Goal: Transaction & Acquisition: Subscribe to service/newsletter

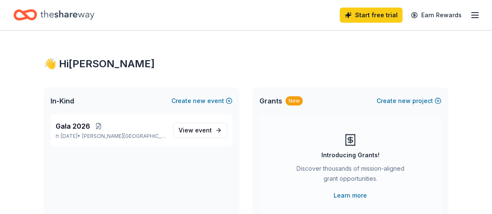
click at [470, 15] on icon "button" at bounding box center [475, 15] width 10 height 10
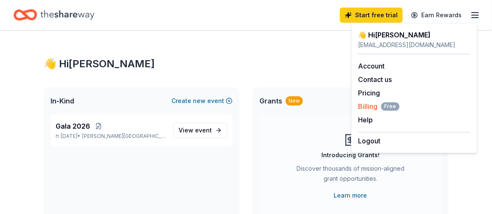
click at [375, 112] on span "Billing Free" at bounding box center [378, 106] width 41 height 10
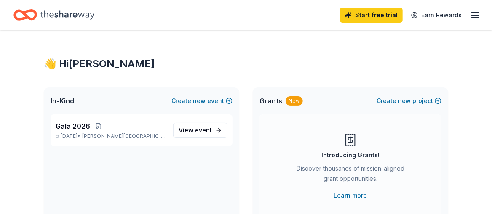
click at [474, 18] on line "button" at bounding box center [474, 18] width 7 height 0
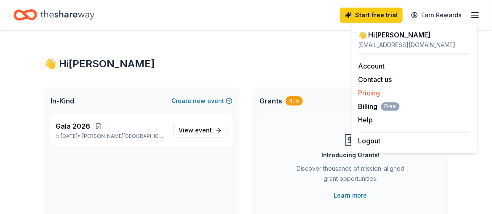
click at [376, 97] on link "Pricing" at bounding box center [369, 93] width 22 height 8
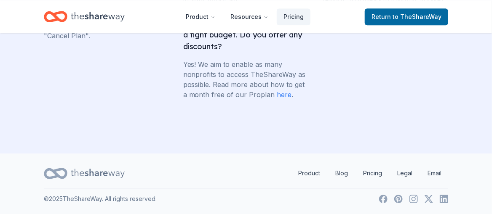
scroll to position [2314, 0]
drag, startPoint x: 311, startPoint y: 134, endPoint x: 184, endPoint y: 67, distance: 144.0
copy li "I only have an event once a year. Can I subscribe for only a few months? Yes, a…"
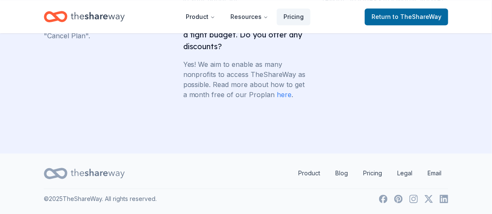
scroll to position [2567, 0]
drag, startPoint x: 47, startPoint y: 72, endPoint x: 136, endPoint y: 174, distance: 135.4
copy li "What is your cancellation policy? Can I cancel part way through the month? You …"
drag, startPoint x: 481, startPoint y: 137, endPoint x: 476, endPoint y: 140, distance: 4.9
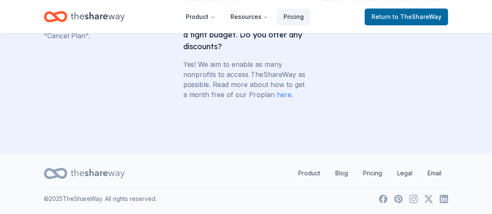
drag, startPoint x: 49, startPoint y: 80, endPoint x: 138, endPoint y: 183, distance: 136.3
click at [138, 41] on li "How do I cancel my subscription to TheShareWay? Once you log in, click on the m…" at bounding box center [107, 5] width 126 height 71
copy li "How do I cancel my subscription to TheShareWay? Once you log in, click on the m…"
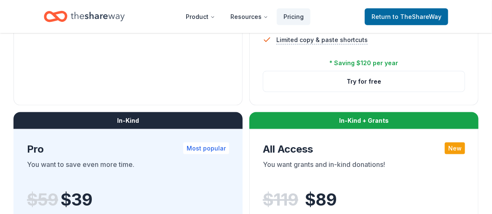
scroll to position [379, 0]
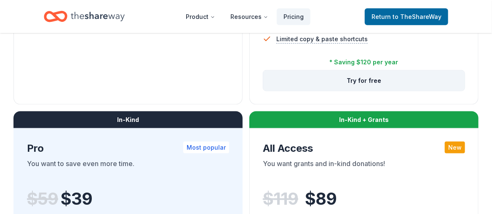
click at [350, 91] on button "Try for free" at bounding box center [363, 81] width 201 height 20
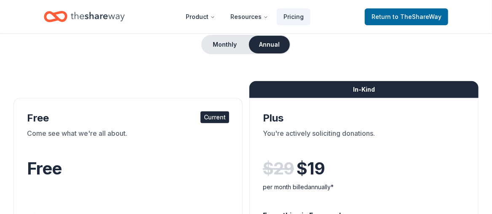
scroll to position [84, 0]
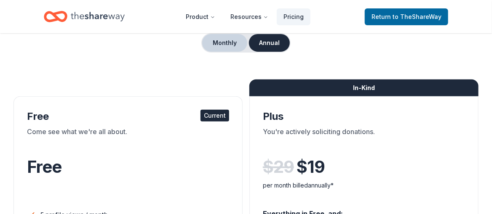
click at [215, 52] on button "Monthly" at bounding box center [224, 43] width 45 height 18
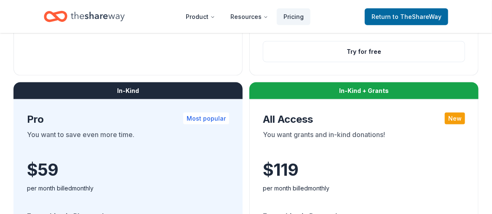
scroll to position [421, 0]
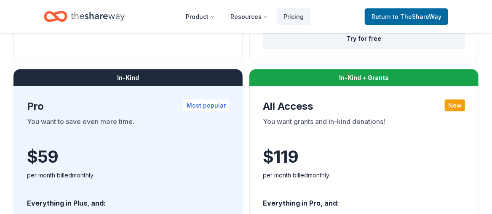
click at [375, 49] on button "Try for free" at bounding box center [363, 39] width 201 height 20
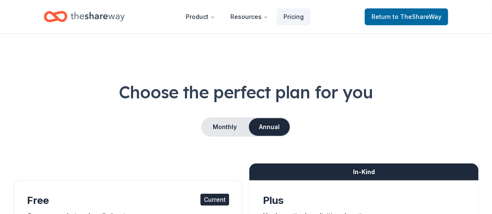
click at [121, 17] on icon "Home" at bounding box center [98, 16] width 54 height 17
click at [62, 16] on icon "Home" at bounding box center [56, 17] width 24 height 20
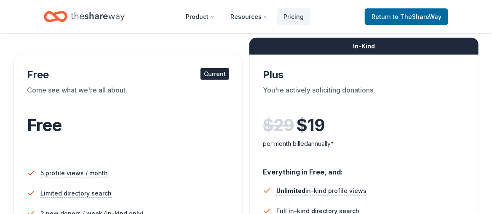
scroll to position [42, 0]
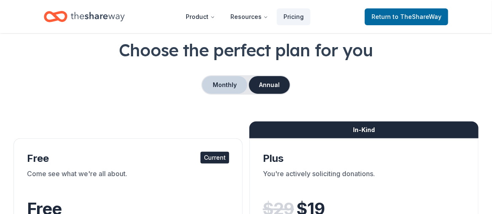
click at [231, 94] on button "Monthly" at bounding box center [224, 85] width 45 height 18
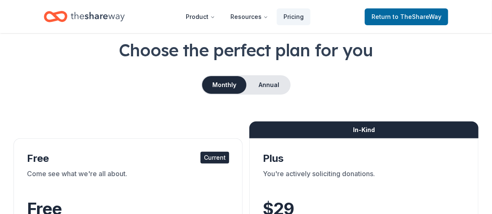
scroll to position [84, 0]
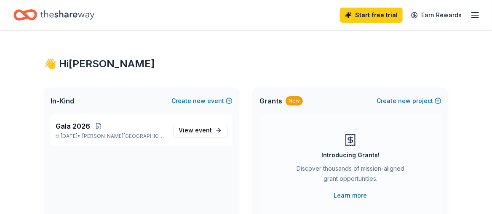
click at [473, 14] on icon "button" at bounding box center [475, 15] width 10 height 10
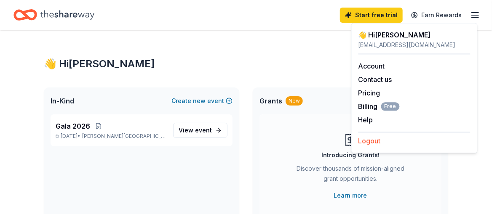
click at [380, 146] on button "Logout" at bounding box center [369, 141] width 22 height 10
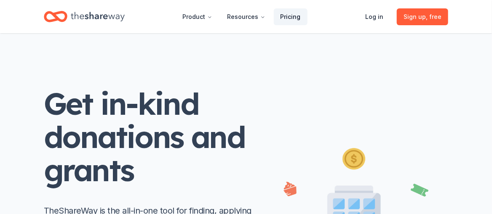
click at [302, 22] on link "Pricing" at bounding box center [291, 16] width 34 height 17
